Goal: Task Accomplishment & Management: Manage account settings

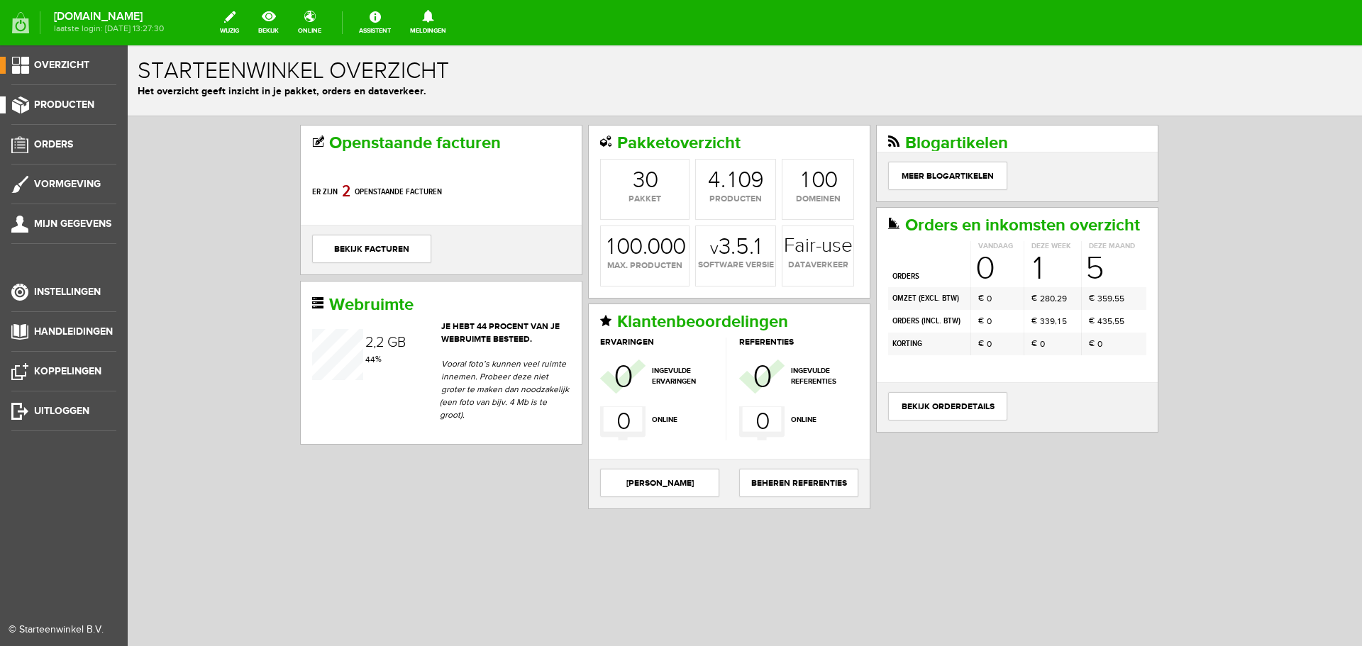
click at [68, 101] on span "Producten" at bounding box center [64, 105] width 60 height 12
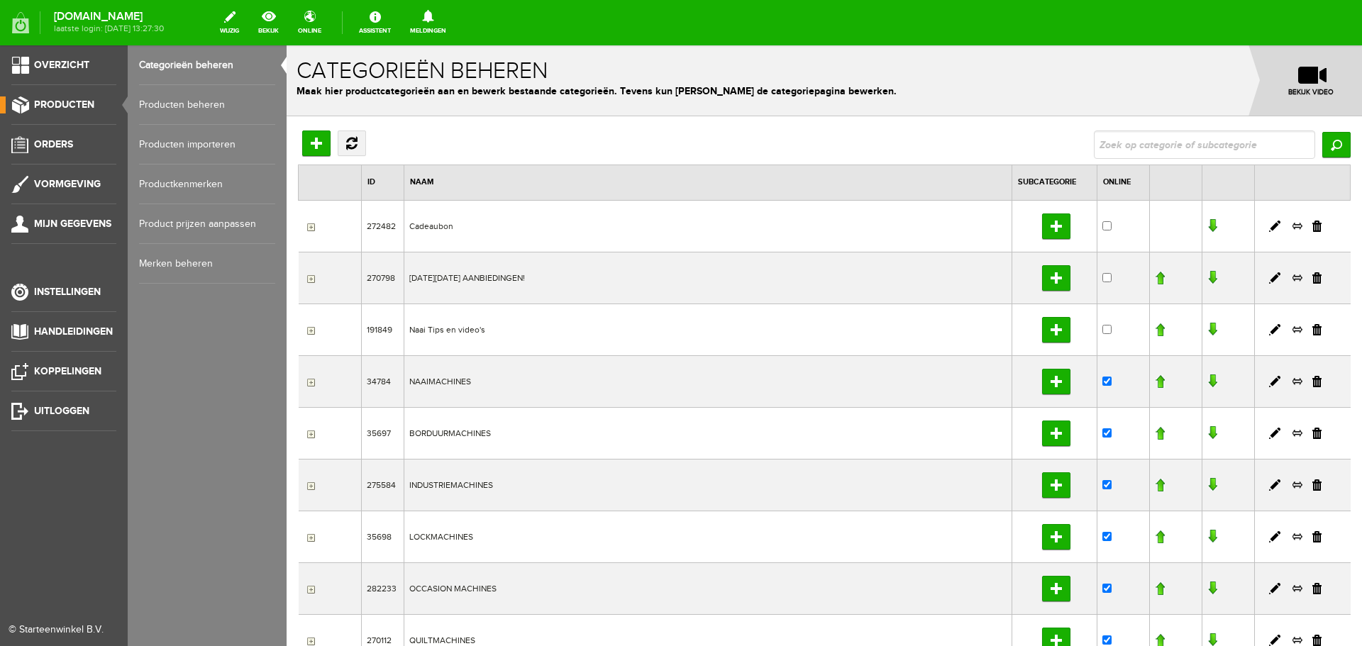
click at [173, 100] on link "Producten beheren" at bounding box center [207, 105] width 136 height 40
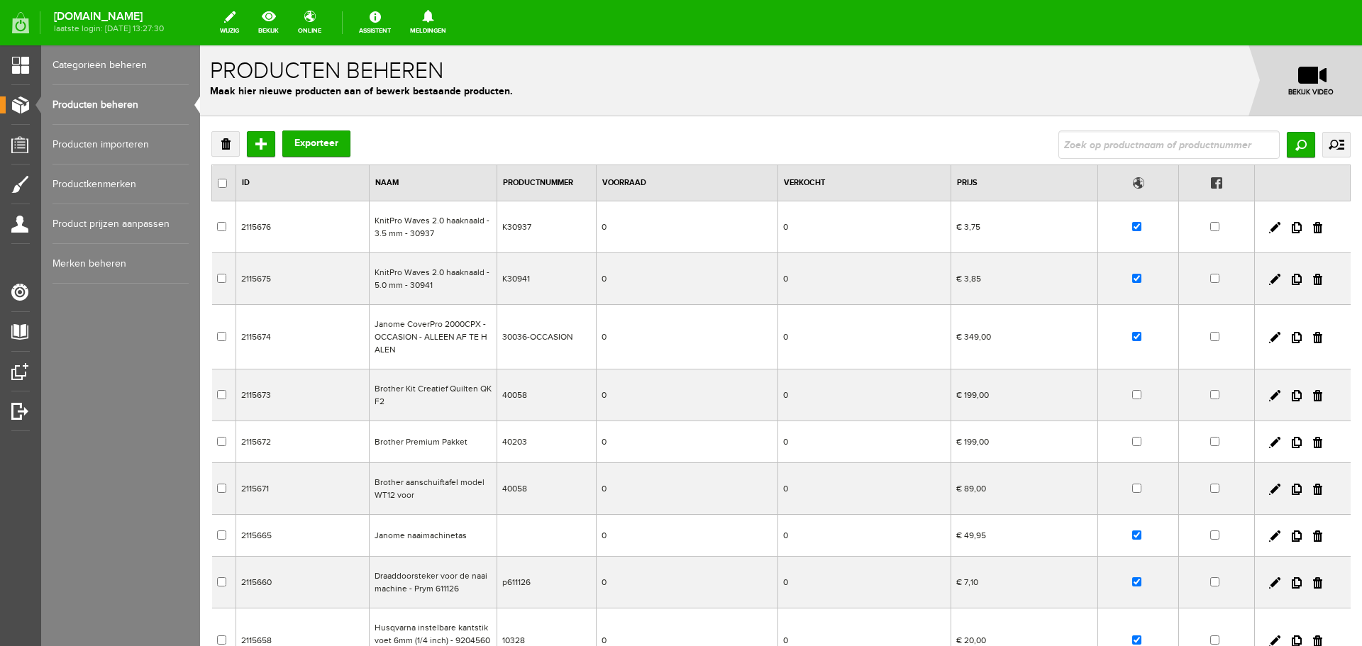
click at [1080, 136] on input "text" at bounding box center [1169, 145] width 221 height 28
type input "6605"
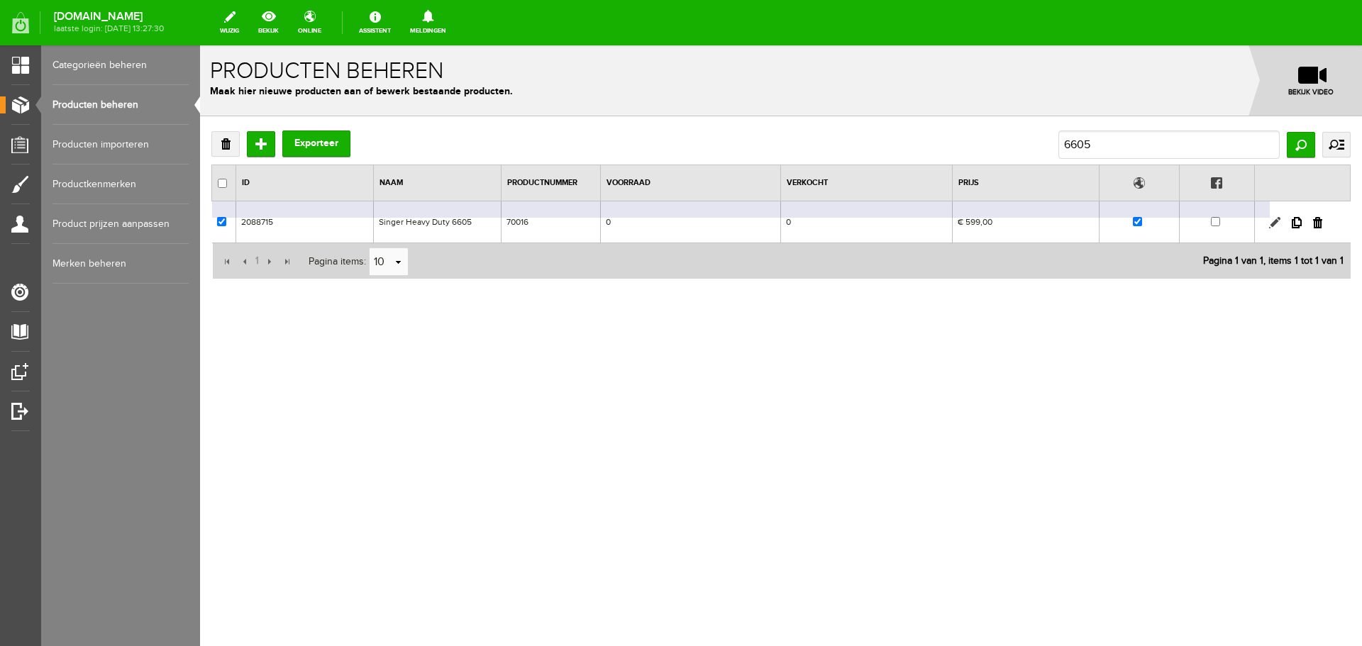
click at [1274, 221] on link at bounding box center [1274, 222] width 11 height 11
checkbox input "true"
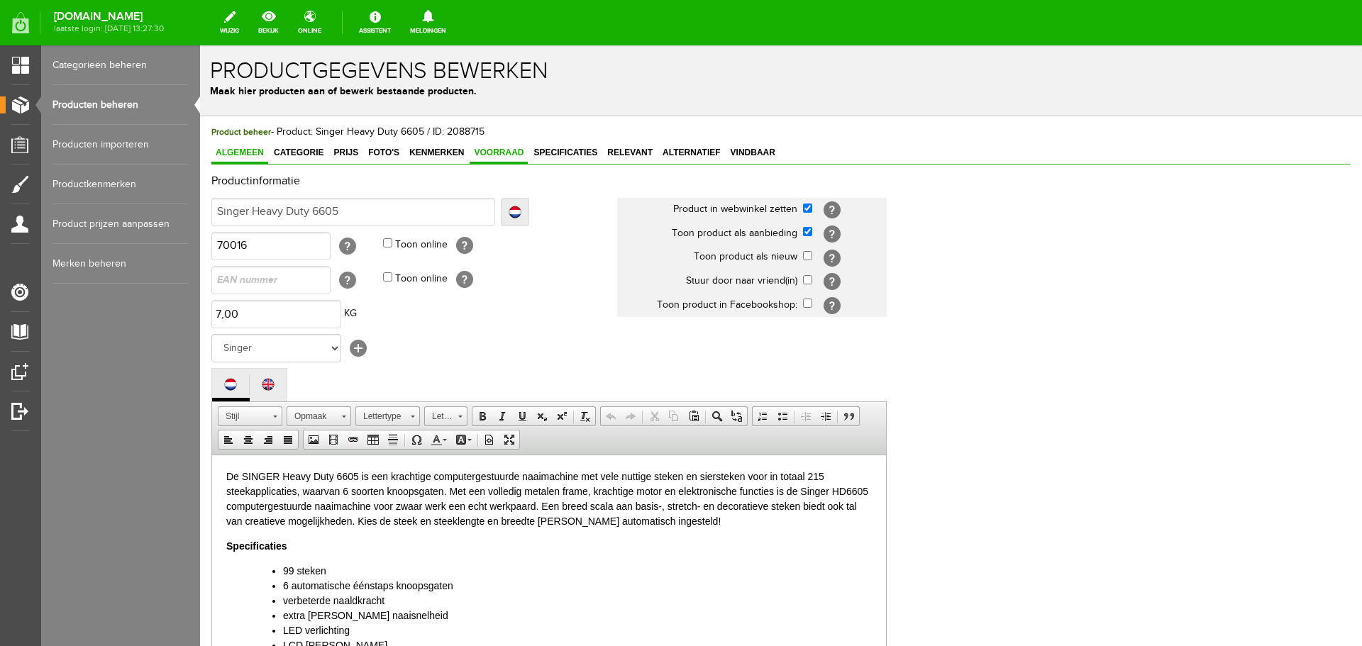
click at [497, 151] on span "Voorraad" at bounding box center [499, 153] width 58 height 10
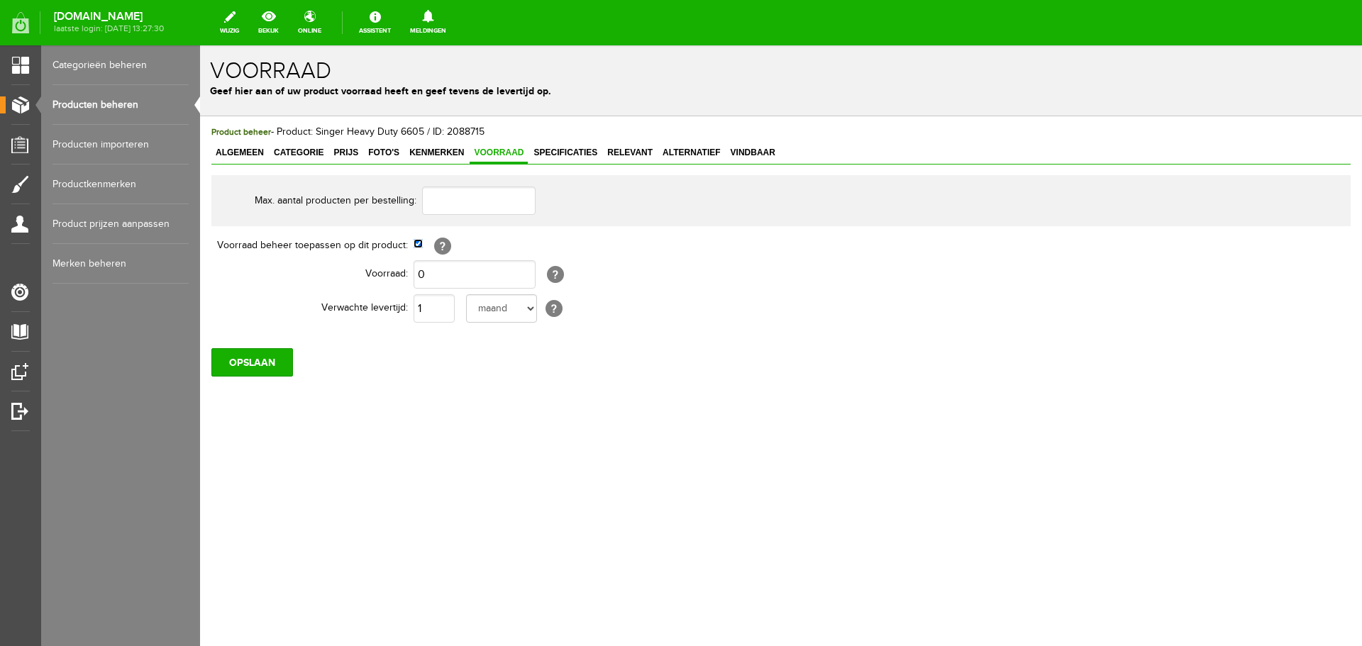
click at [421, 247] on input "checkbox" at bounding box center [418, 243] width 9 height 9
checkbox input "false"
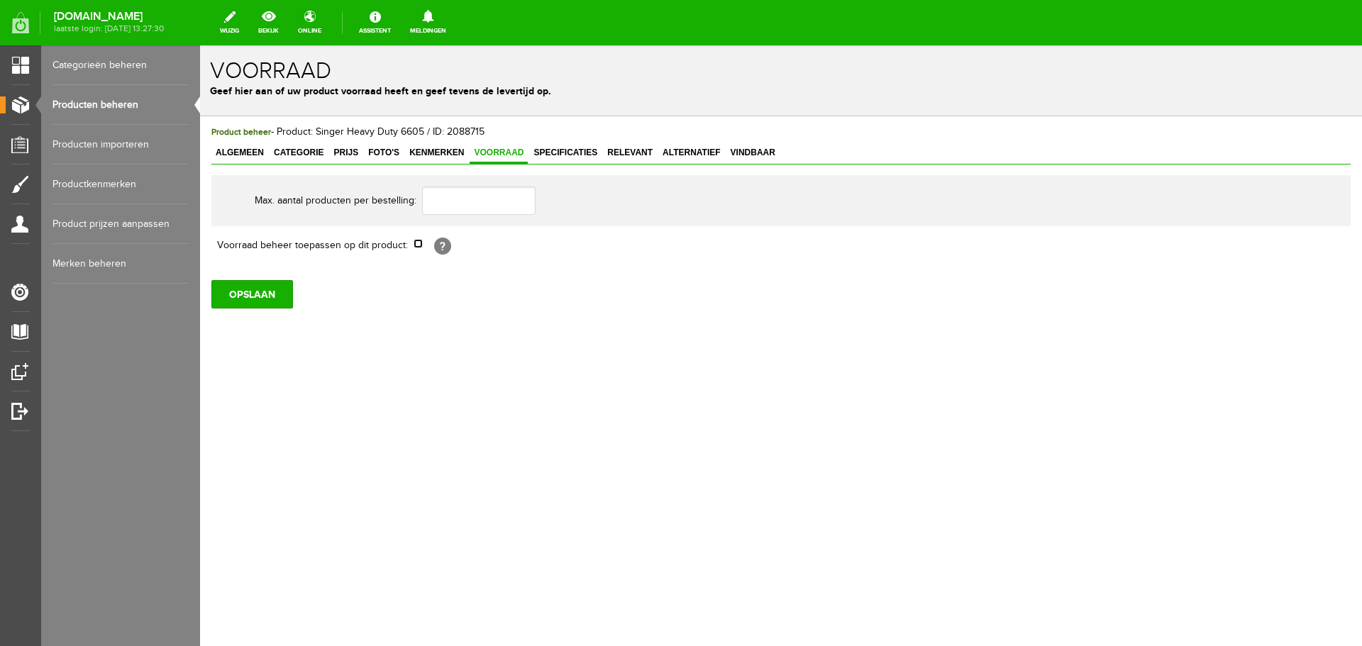
click at [421, 247] on input "checkbox" at bounding box center [418, 243] width 9 height 9
checkbox input "true"
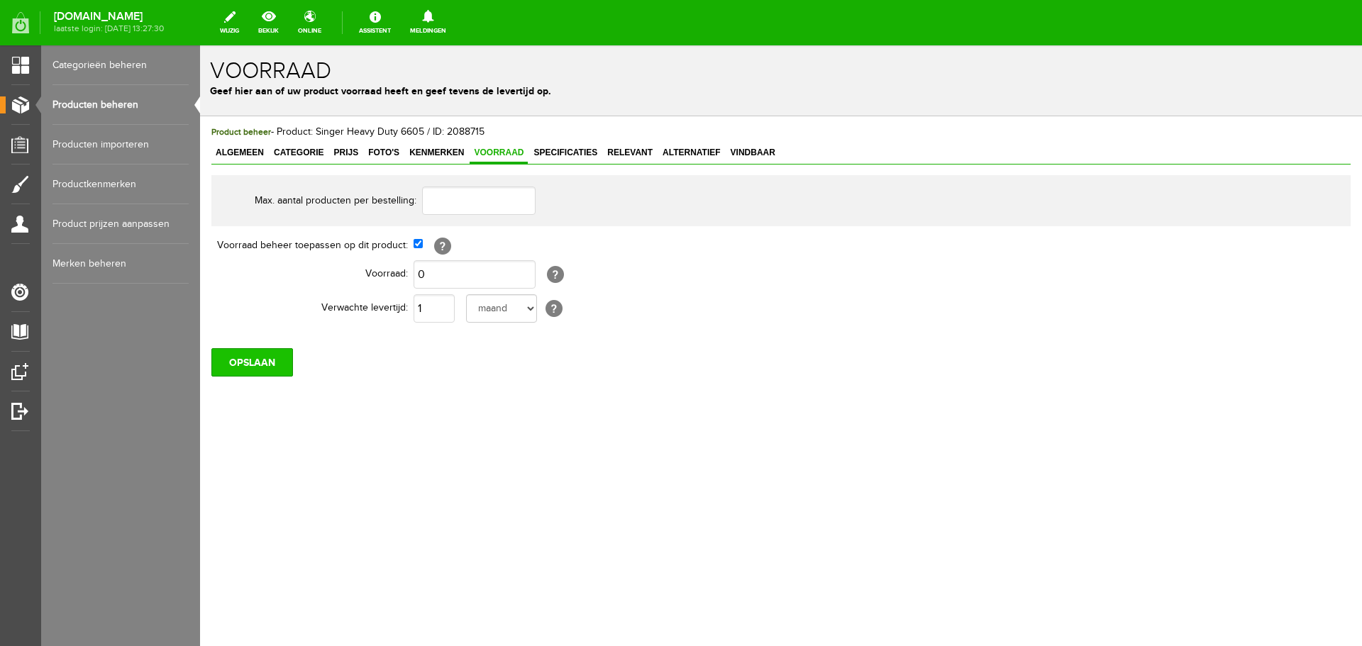
click at [256, 371] on input "OPSLAAN" at bounding box center [252, 362] width 82 height 28
click at [393, 153] on span "Foto's" at bounding box center [384, 153] width 40 height 10
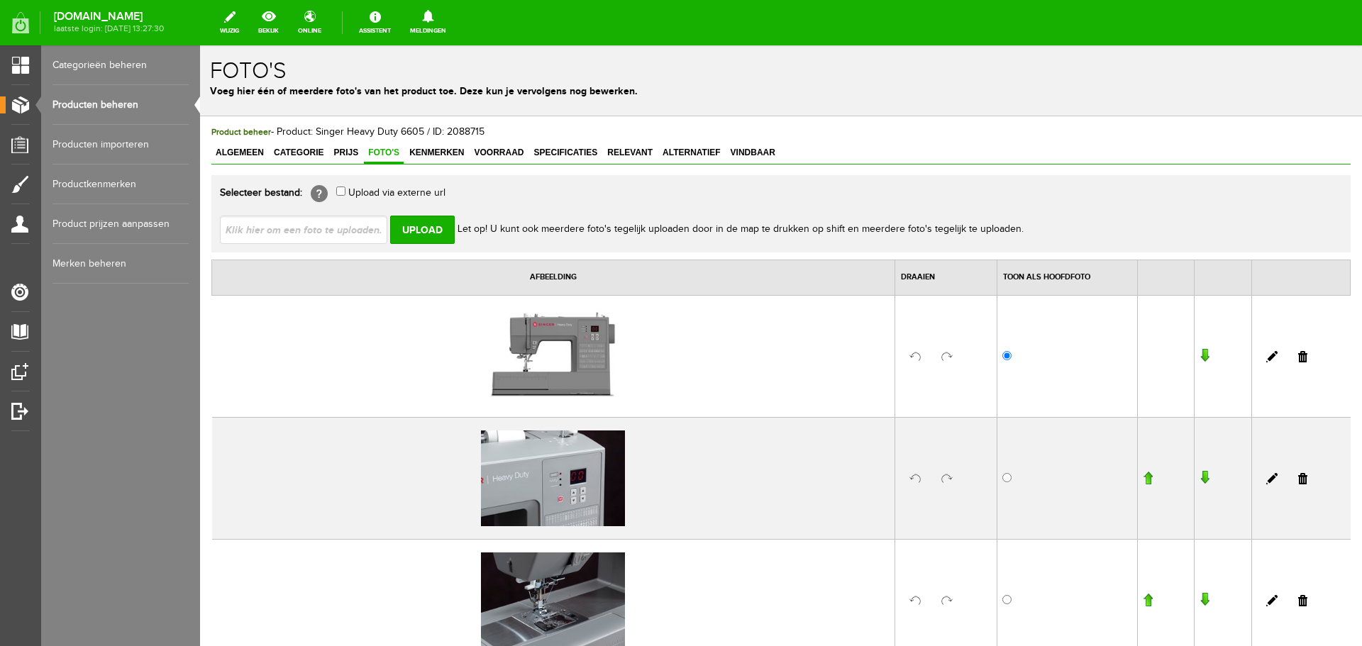
click at [123, 104] on link "Producten beheren" at bounding box center [121, 105] width 136 height 40
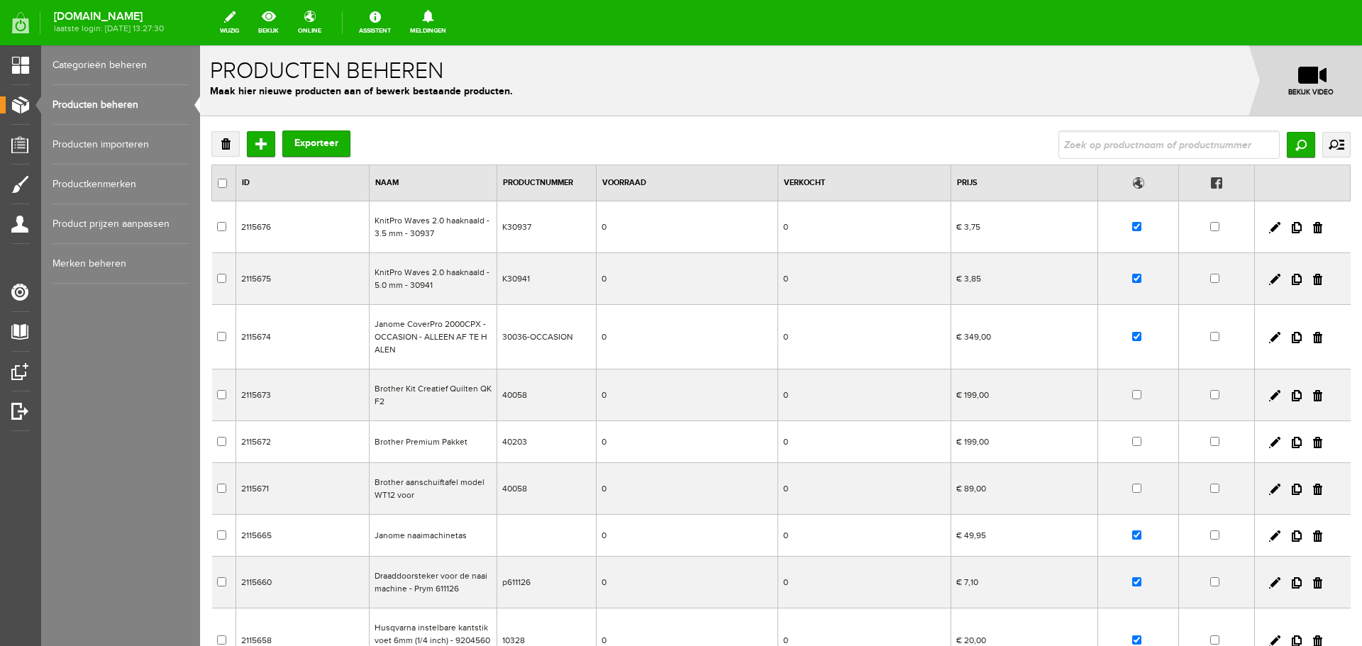
click at [1089, 150] on input "text" at bounding box center [1169, 145] width 221 height 28
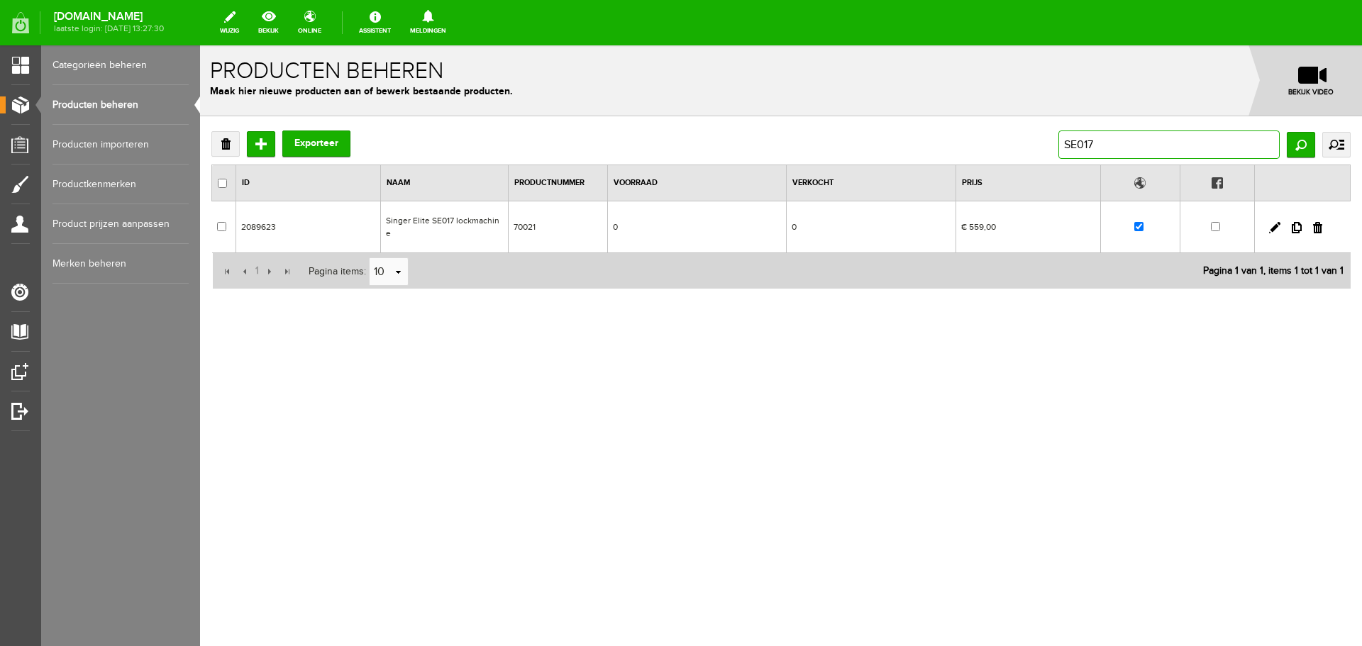
click at [1115, 143] on input "SE017" at bounding box center [1169, 145] width 221 height 28
click at [104, 104] on link "Producten beheren" at bounding box center [121, 105] width 136 height 40
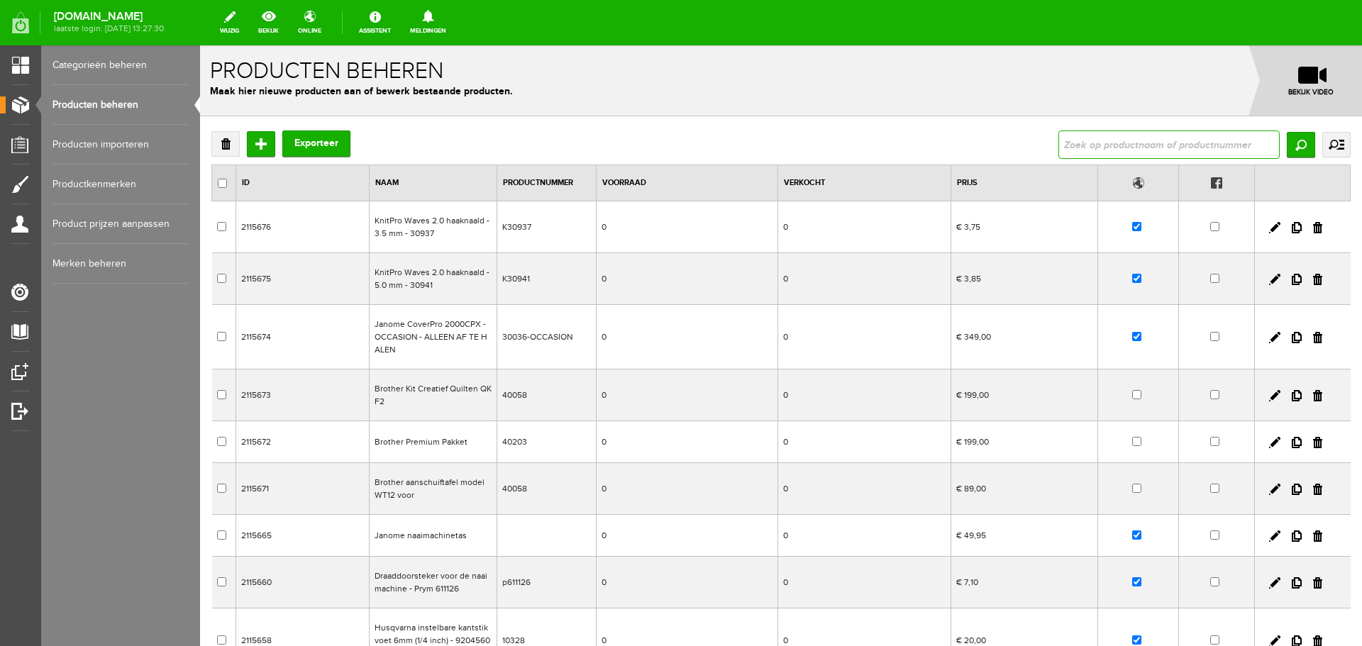
click at [1083, 150] on input "text" at bounding box center [1169, 145] width 221 height 28
click at [1095, 145] on input "text" at bounding box center [1169, 145] width 221 height 28
type input "legacy"
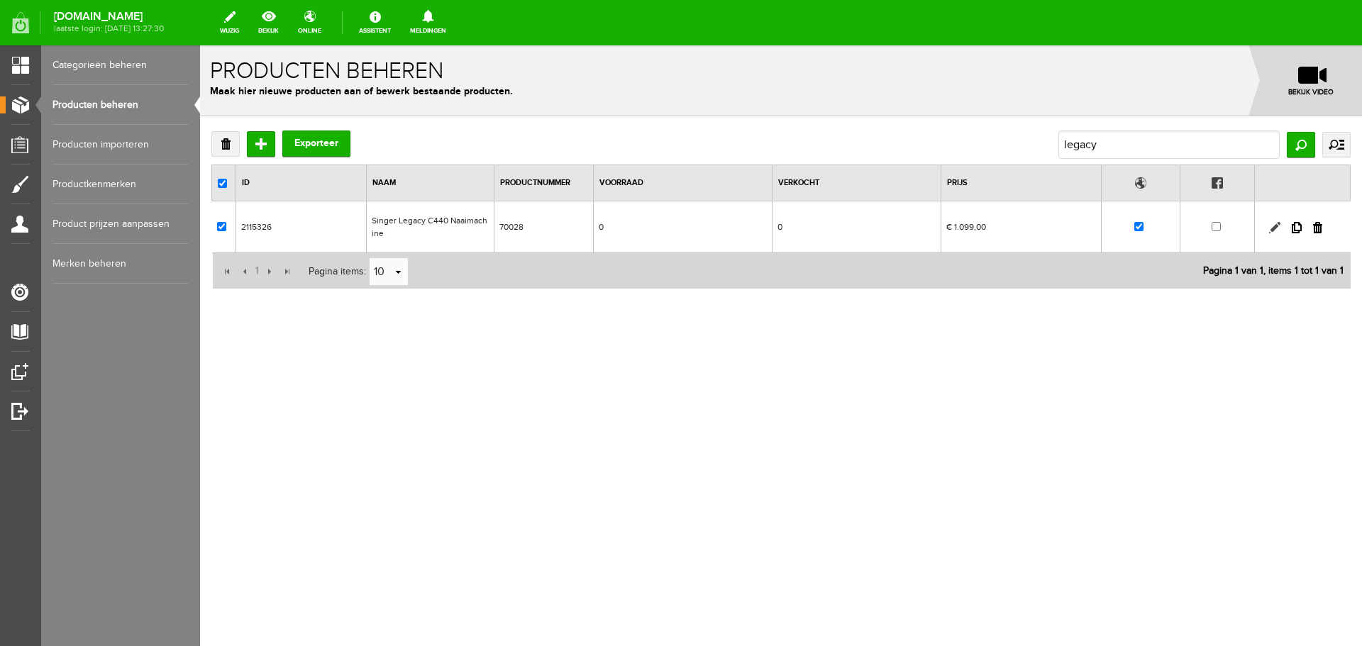
click at [1274, 228] on link at bounding box center [1274, 227] width 11 height 11
checkbox input "true"
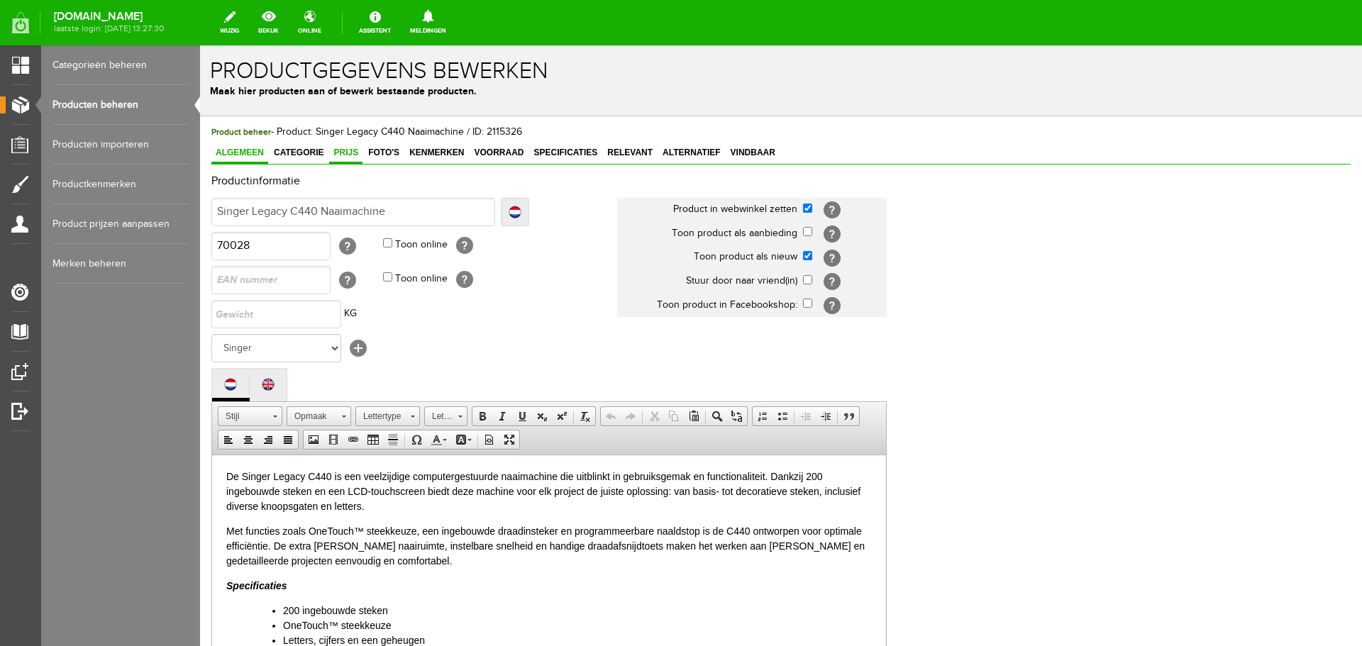
click at [343, 150] on span "Prijs" at bounding box center [345, 153] width 33 height 10
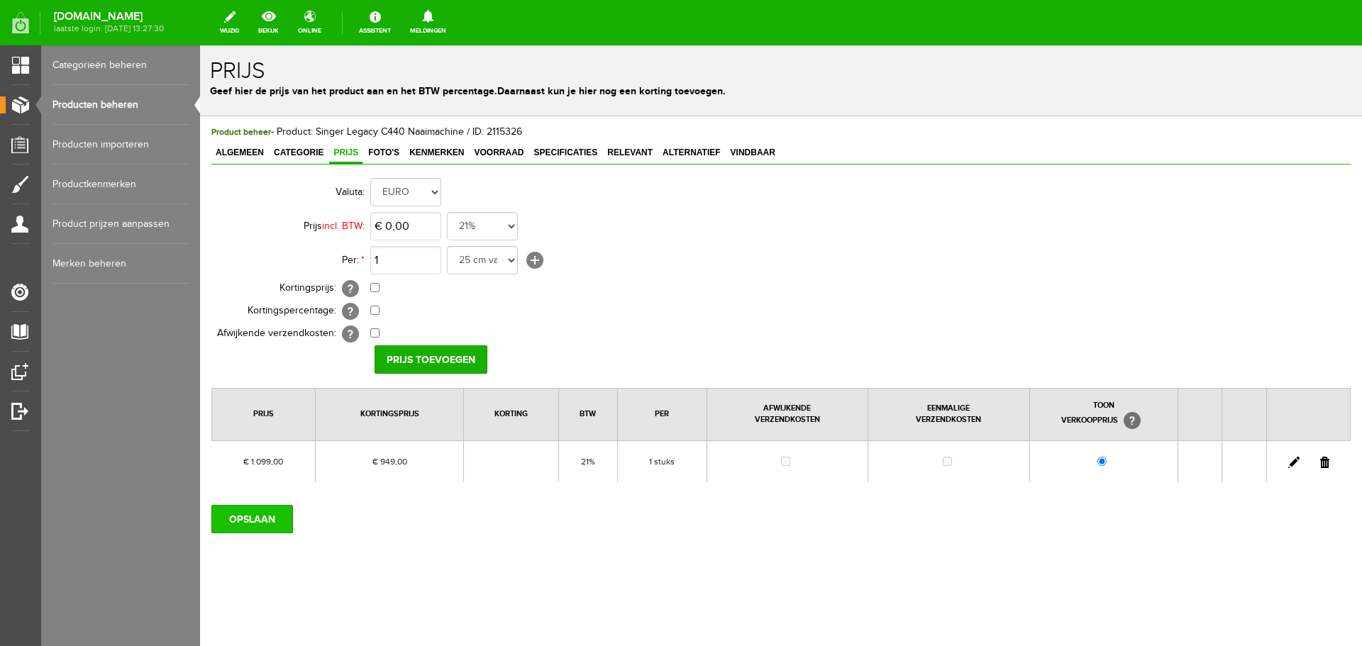
click at [248, 522] on input "OPSLAAN" at bounding box center [252, 519] width 82 height 28
